Goal: Task Accomplishment & Management: Manage account settings

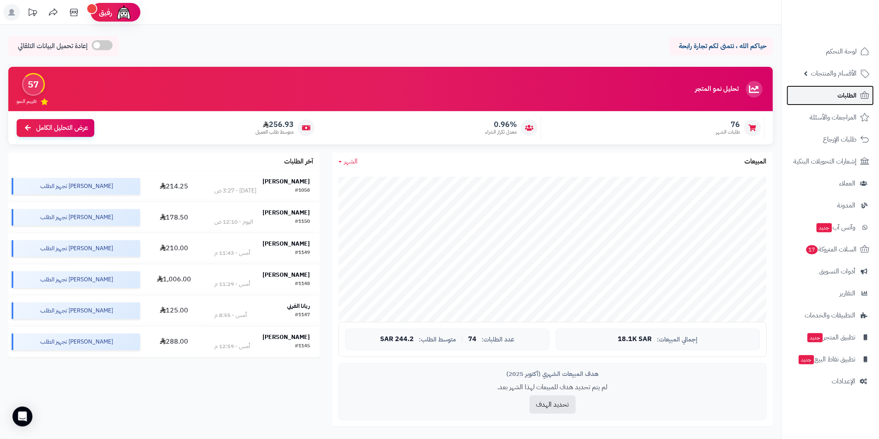
click at [794, 96] on link "الطلبات" at bounding box center [829, 96] width 87 height 20
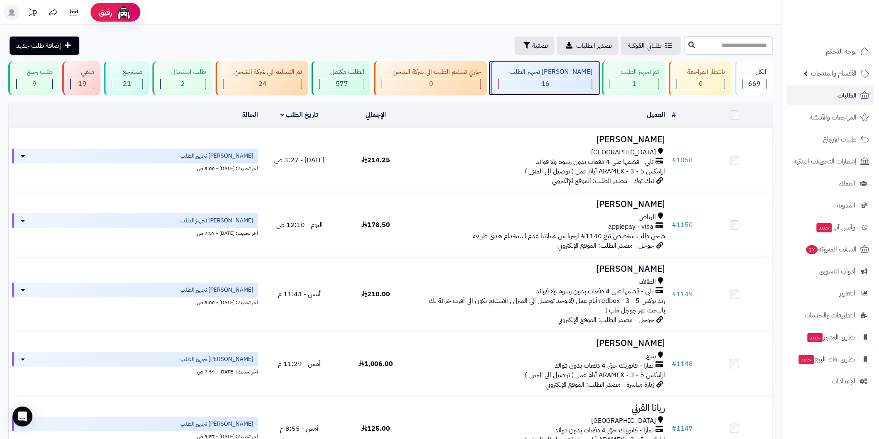
click at [530, 80] on div "16" at bounding box center [545, 84] width 93 height 10
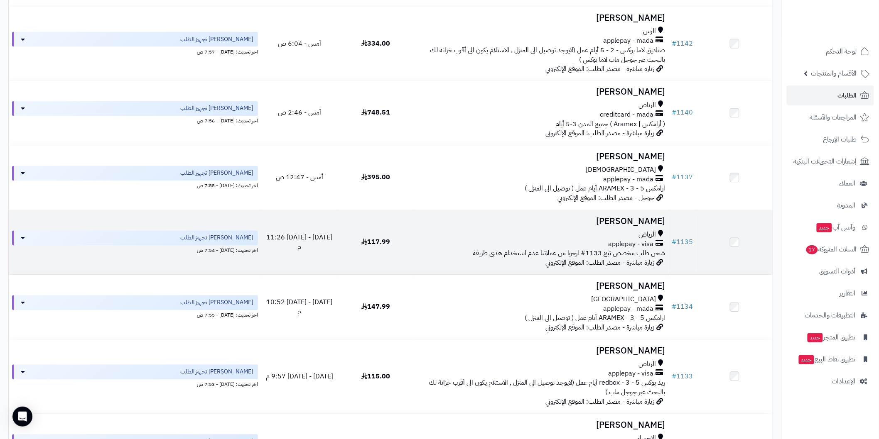
scroll to position [615, 0]
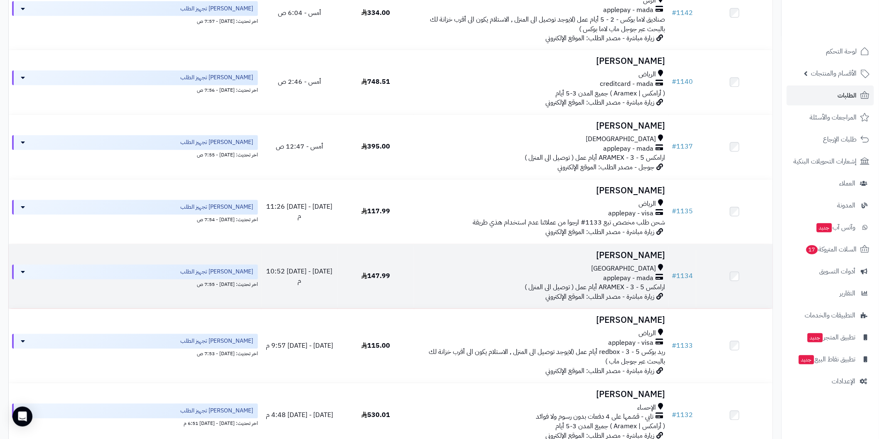
click at [620, 269] on div "[GEOGRAPHIC_DATA]" at bounding box center [540, 270] width 247 height 10
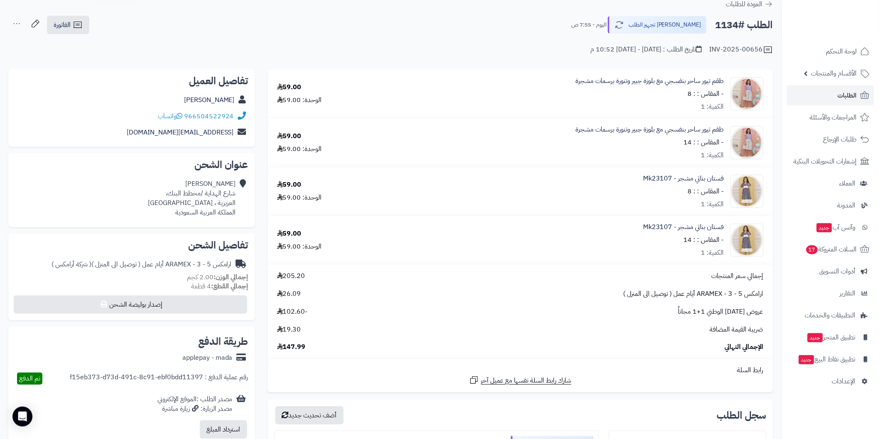
scroll to position [61, 0]
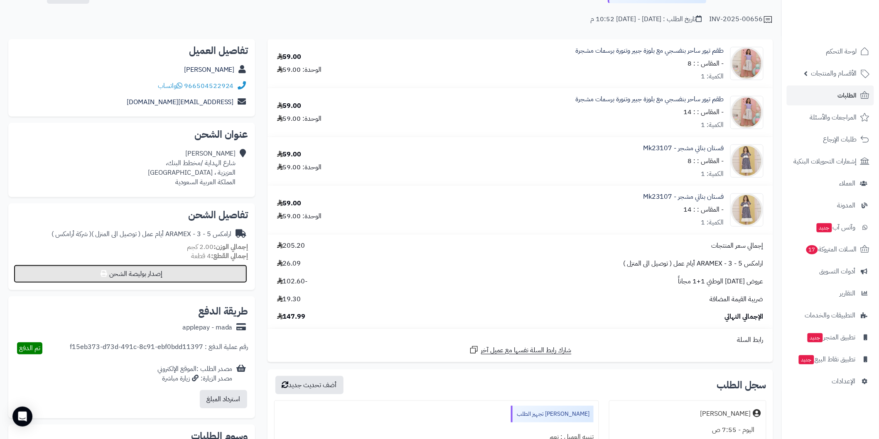
click at [229, 273] on button "إصدار بوليصة الشحن" at bounding box center [130, 274] width 233 height 18
select select "******"
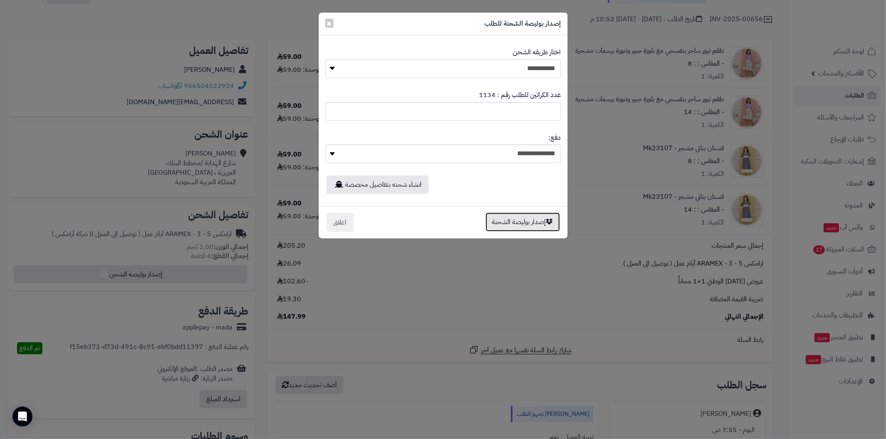
click at [497, 216] on button "إصدار بوليصة الشحنة" at bounding box center [522, 222] width 74 height 19
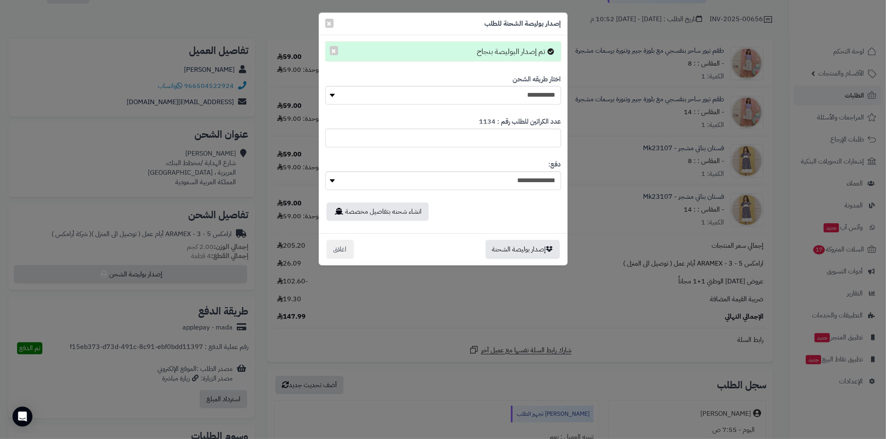
click at [680, 209] on div "**********" at bounding box center [443, 219] width 886 height 439
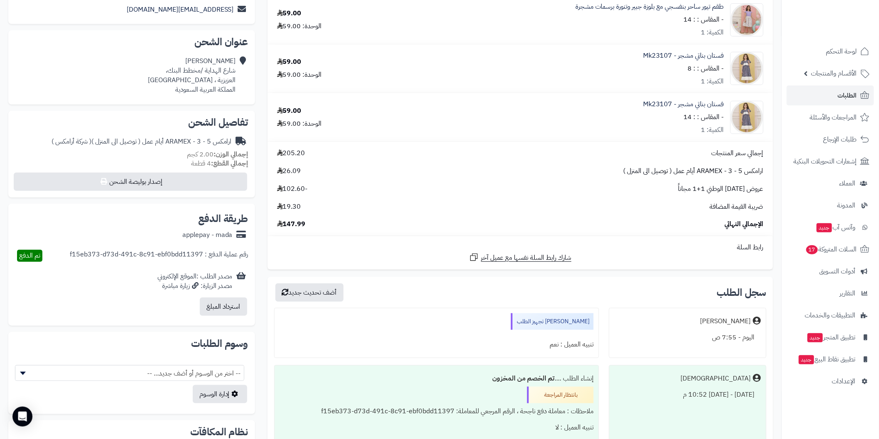
scroll to position [184, 0]
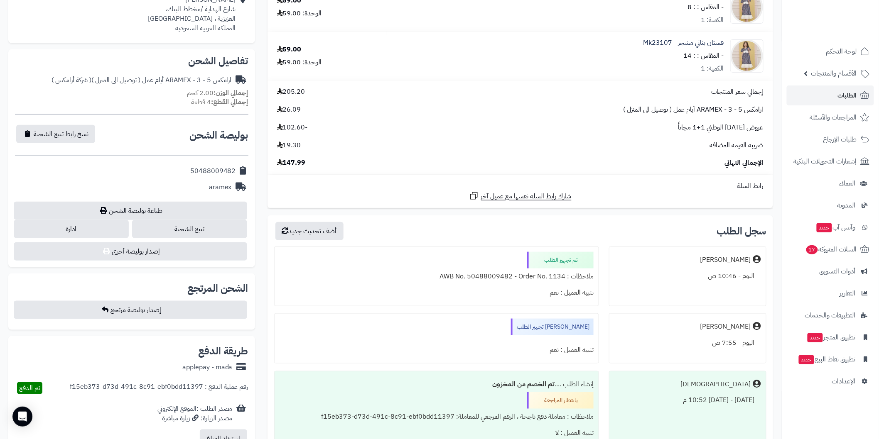
scroll to position [246, 0]
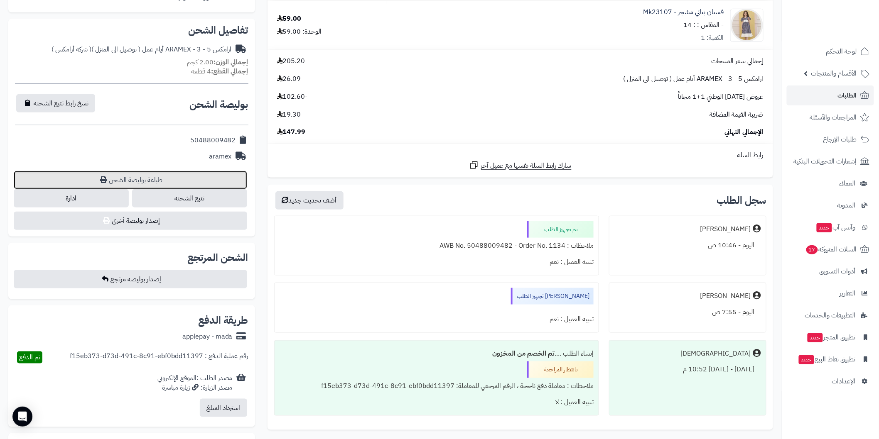
click at [233, 176] on link "طباعة بوليصة الشحن" at bounding box center [130, 180] width 233 height 18
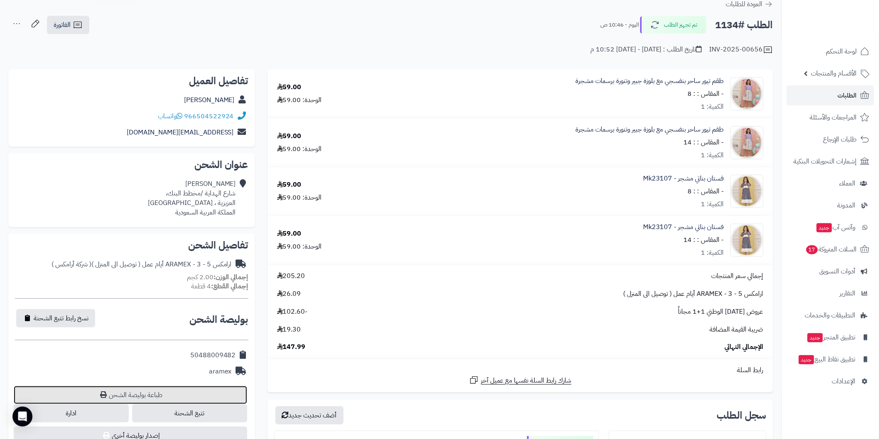
scroll to position [0, 0]
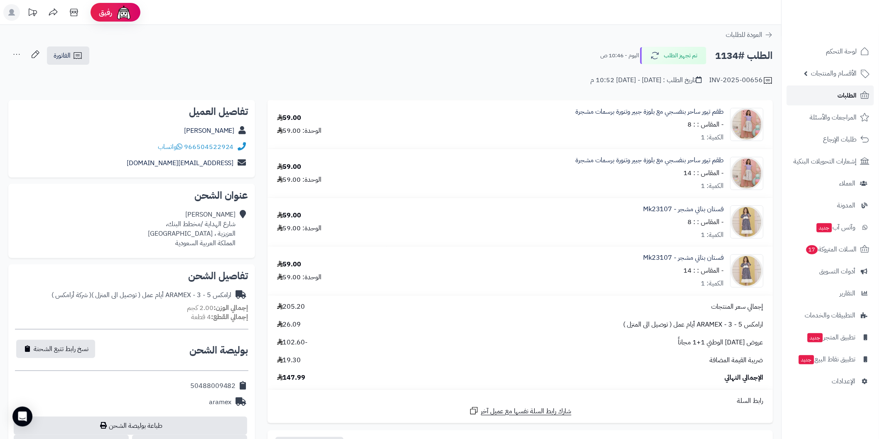
click at [826, 96] on link "الطلبات" at bounding box center [829, 96] width 87 height 20
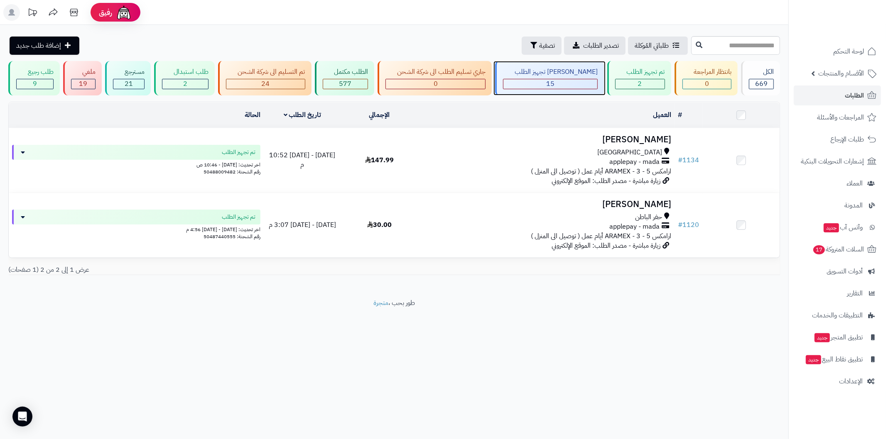
click at [555, 75] on div "[PERSON_NAME] تجهيز الطلب" at bounding box center [550, 72] width 95 height 10
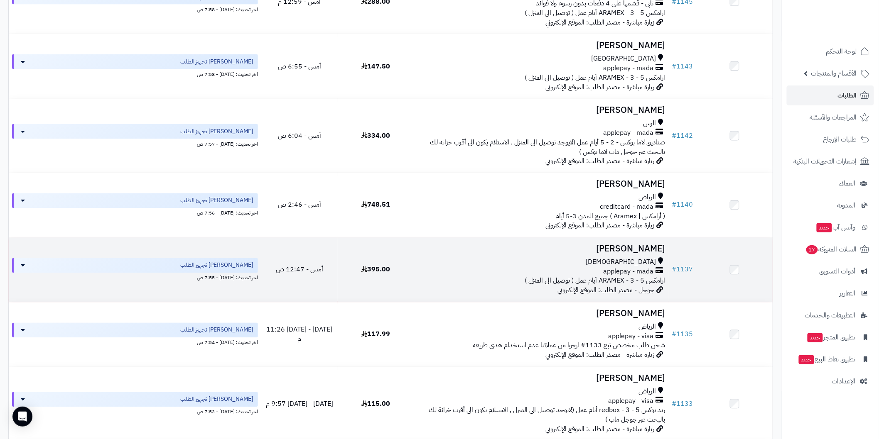
scroll to position [554, 0]
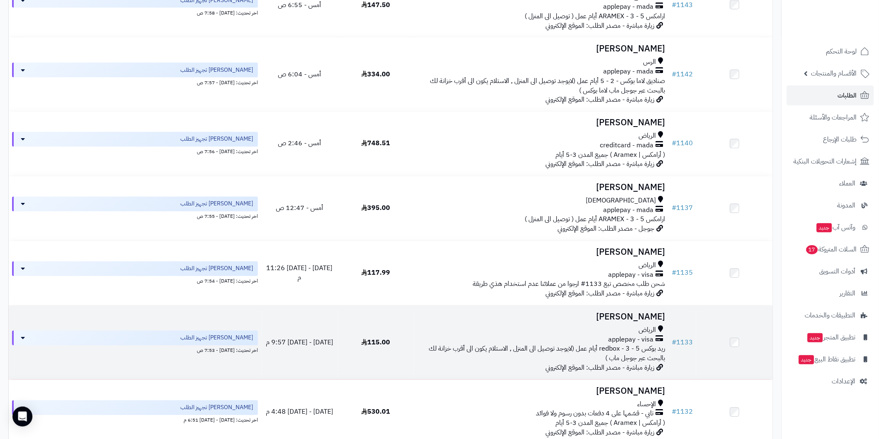
click at [633, 350] on span "ريد بوكس redbox - 3 - 5 أيام عمل (لايوجد توصيل الى المنزل , الاستلام يكون الى أ…" at bounding box center [547, 354] width 236 height 20
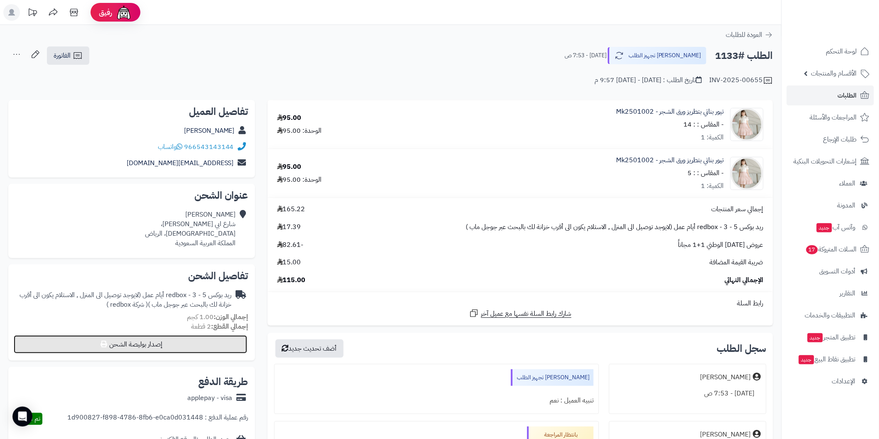
click at [237, 349] on button "إصدار بوليصة الشحن" at bounding box center [130, 345] width 233 height 18
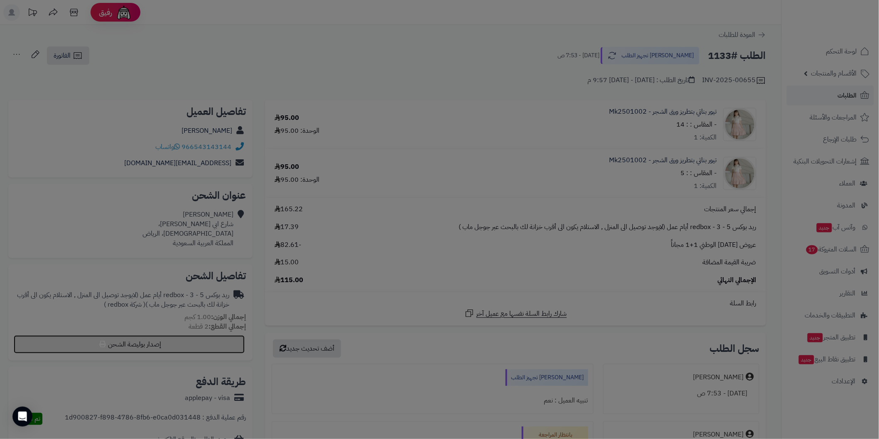
select select "******"
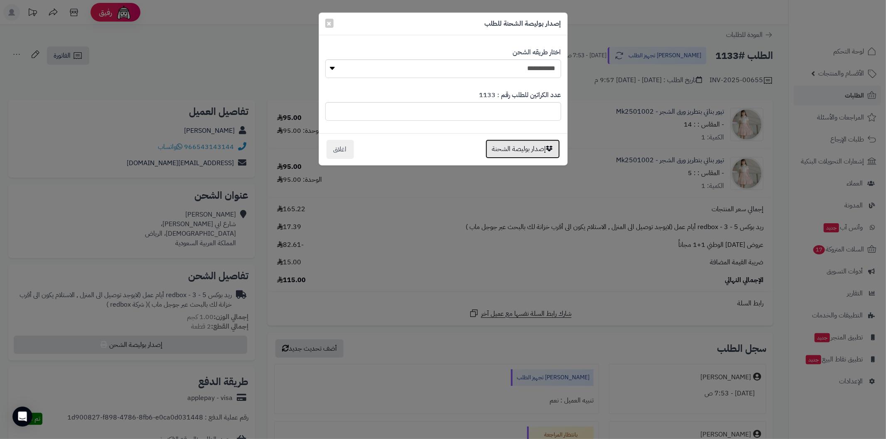
click at [512, 152] on button "إصدار بوليصة الشحنة" at bounding box center [522, 149] width 74 height 19
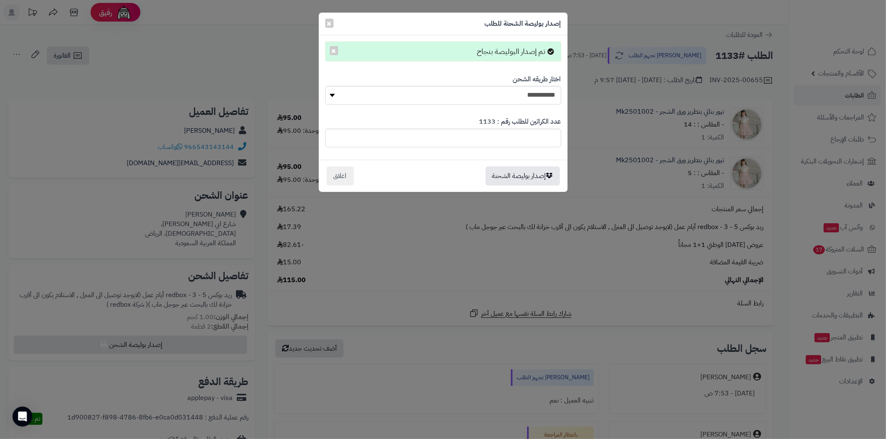
click at [644, 259] on div "**********" at bounding box center [443, 219] width 886 height 439
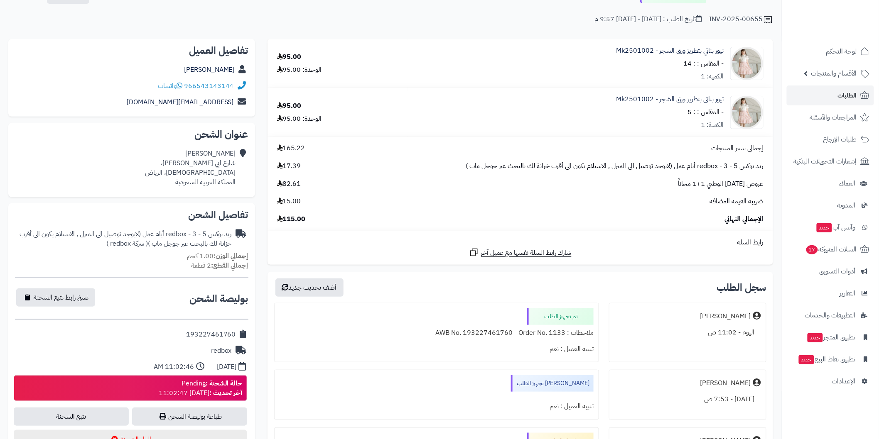
scroll to position [92, 0]
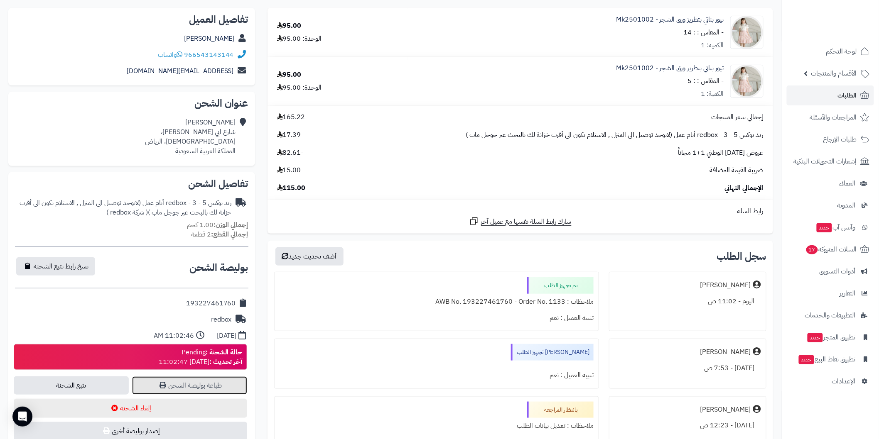
click at [189, 382] on link "طباعة بوليصة الشحن" at bounding box center [189, 386] width 115 height 18
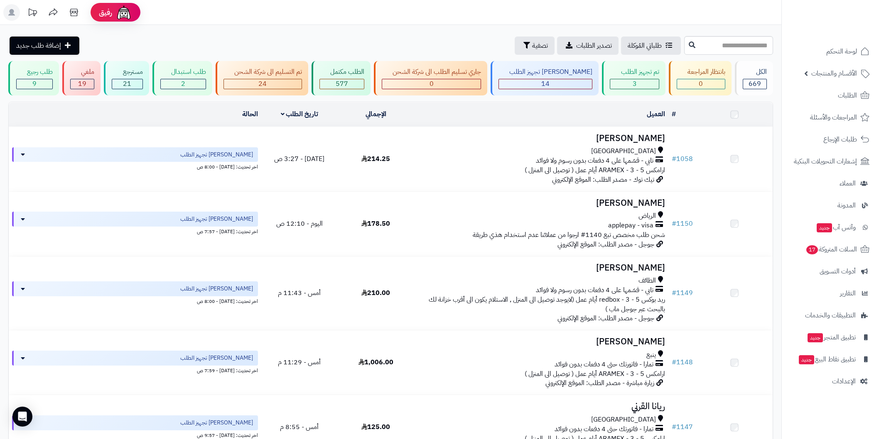
scroll to position [61, 0]
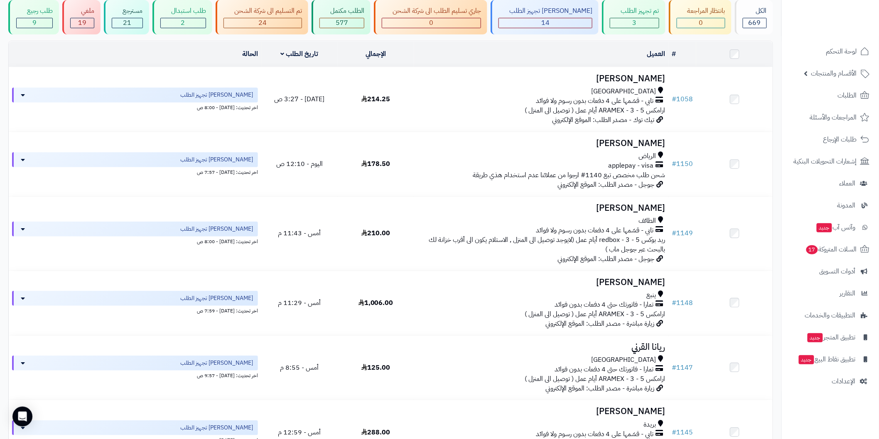
click at [556, 18] on div "14" at bounding box center [545, 23] width 93 height 10
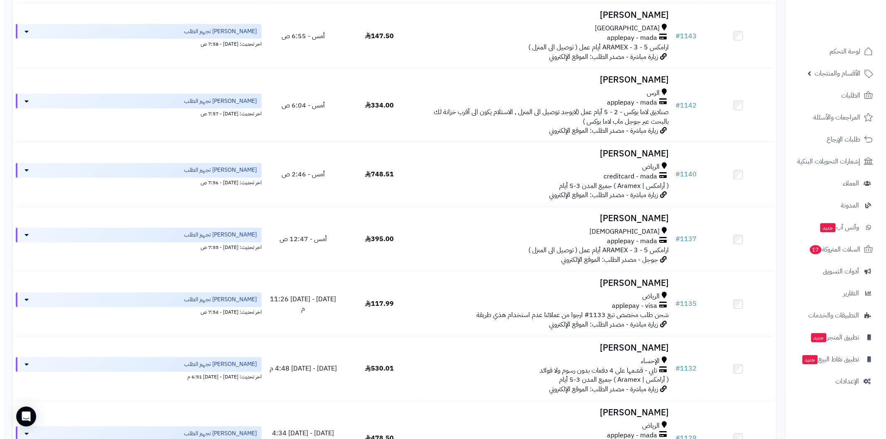
scroll to position [677, 0]
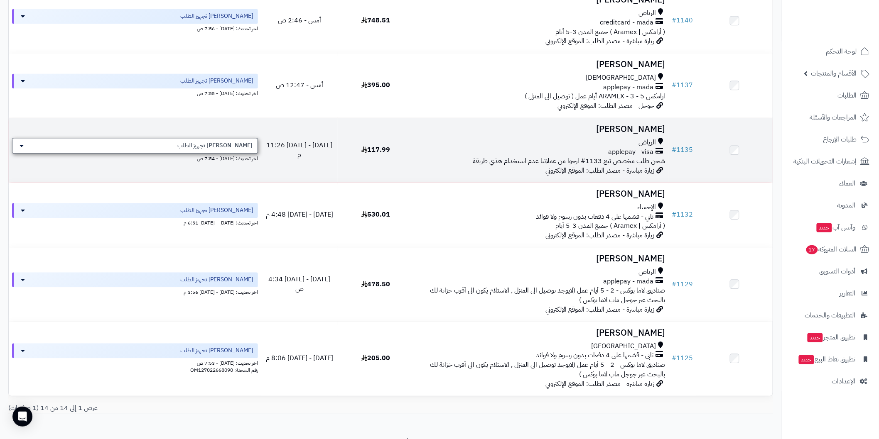
click at [244, 144] on span "[PERSON_NAME] تجهيز الطلب" at bounding box center [214, 146] width 75 height 8
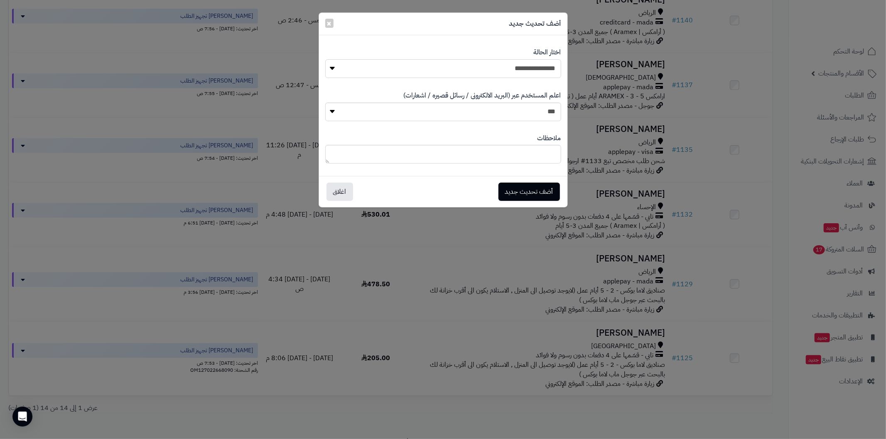
click at [540, 64] on select "**********" at bounding box center [443, 68] width 236 height 19
select select "*"
click at [325, 59] on select "**********" at bounding box center [443, 68] width 236 height 19
click at [538, 194] on button "أضف تحديث جديد" at bounding box center [528, 191] width 61 height 18
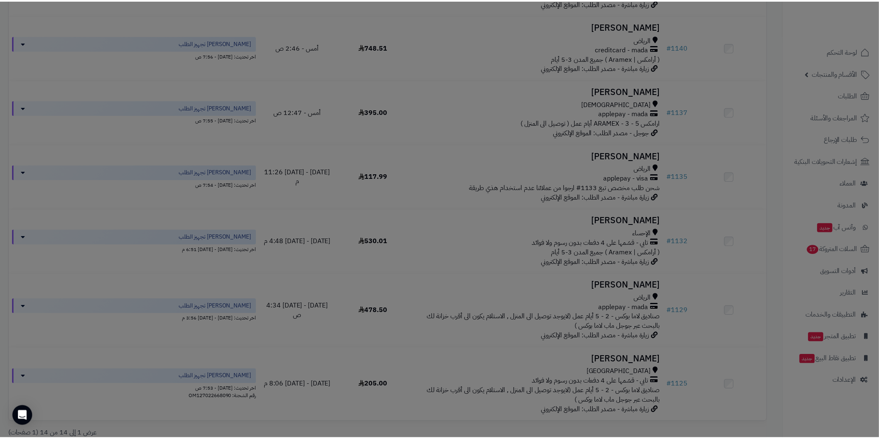
scroll to position [704, 0]
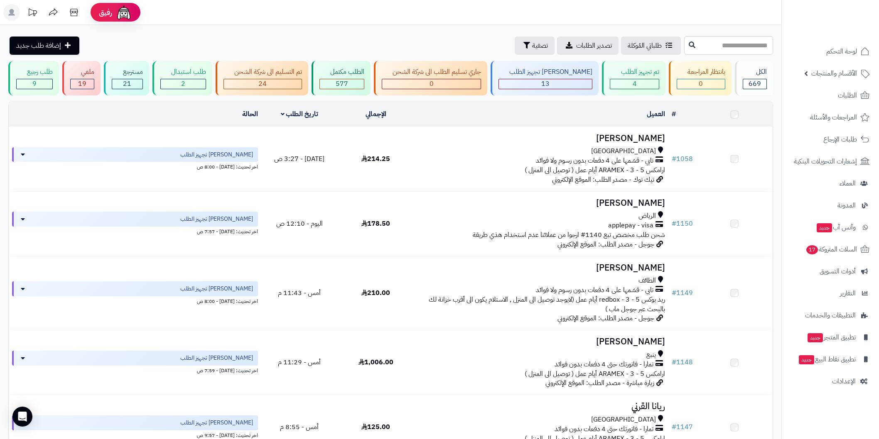
scroll to position [650, 0]
